Goal: Transaction & Acquisition: Purchase product/service

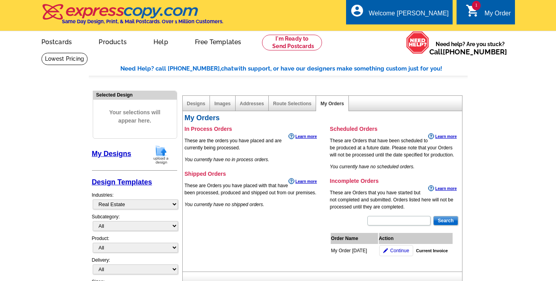
select select "785"
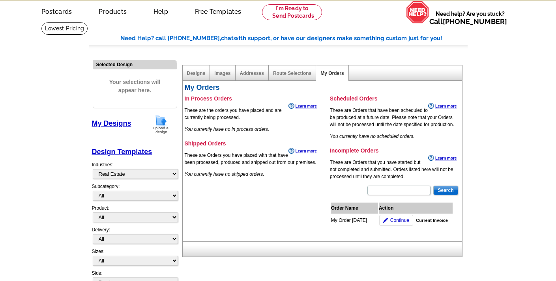
scroll to position [30, 0]
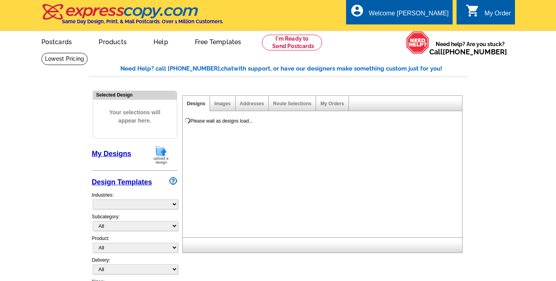
select select "785"
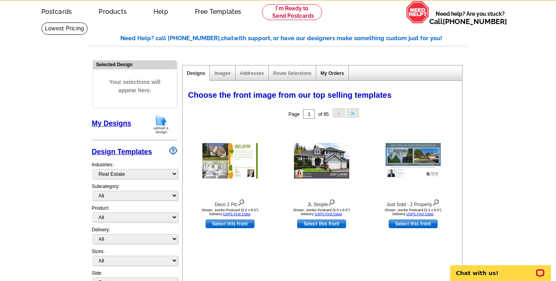
click at [333, 73] on link "My Orders" at bounding box center [331, 74] width 23 height 6
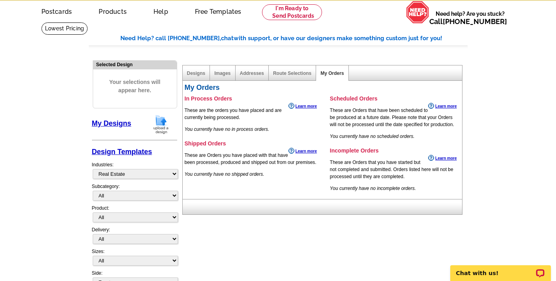
click at [212, 88] on h2 "My Orders" at bounding box center [322, 88] width 274 height 9
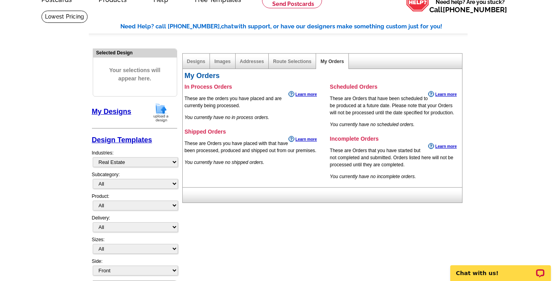
scroll to position [43, 0]
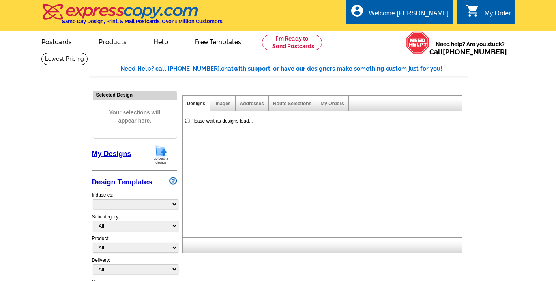
scroll to position [43, 0]
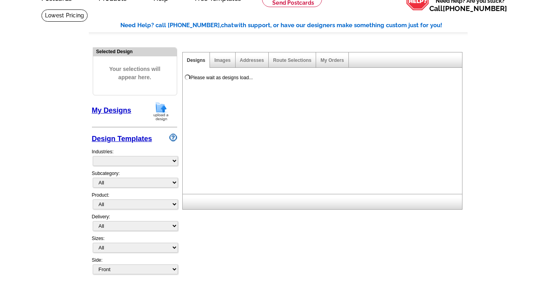
select select "785"
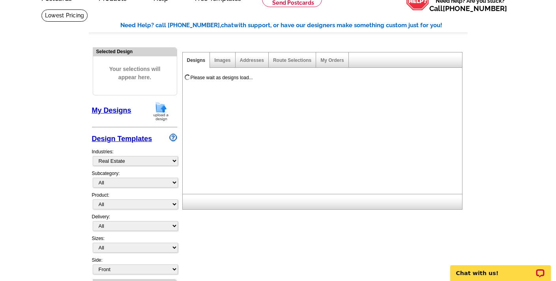
scroll to position [0, 0]
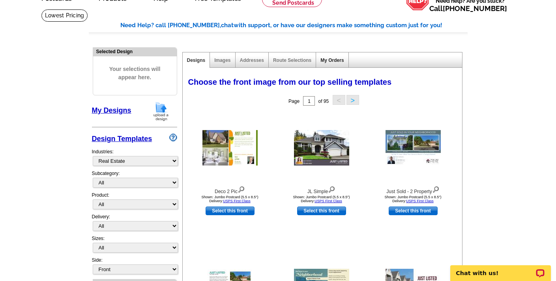
click at [338, 59] on link "My Orders" at bounding box center [331, 61] width 23 height 6
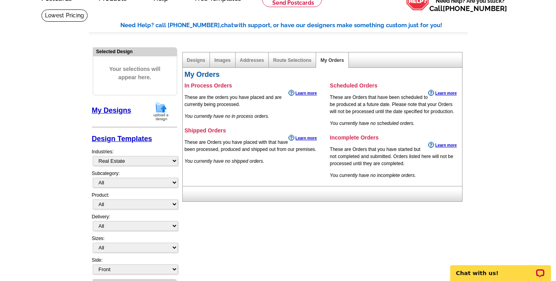
click at [117, 108] on link "My Designs" at bounding box center [111, 111] width 39 height 8
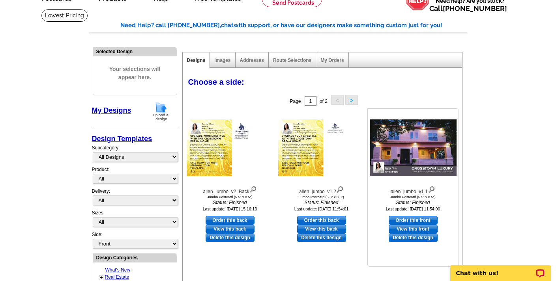
click at [404, 220] on link "Order this front" at bounding box center [413, 220] width 49 height 9
select select "2"
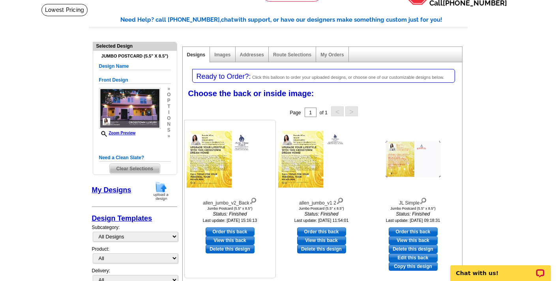
scroll to position [52, 0]
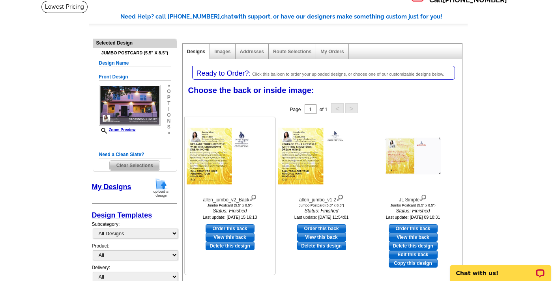
click at [239, 228] on link "Order this back" at bounding box center [230, 228] width 49 height 9
select select "front"
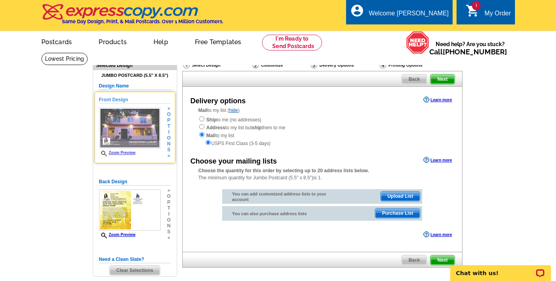
click at [139, 127] on img at bounding box center [130, 128] width 62 height 41
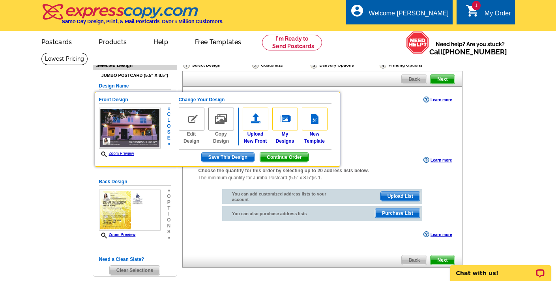
click at [125, 153] on link "Zoom Preview" at bounding box center [116, 153] width 35 height 4
